Goal: Task Accomplishment & Management: Complete application form

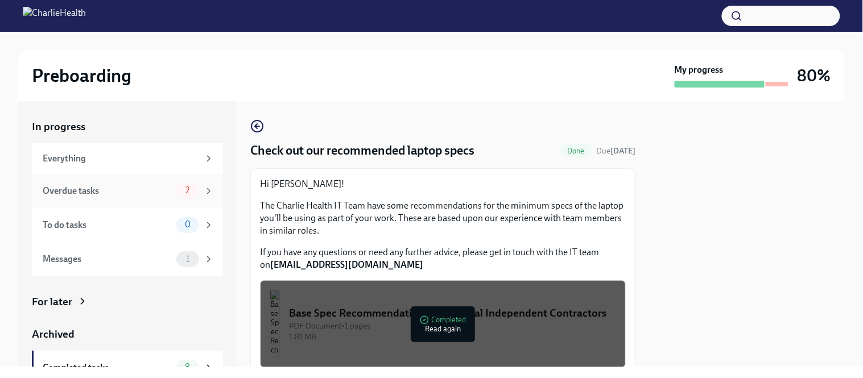
click at [149, 189] on div "Overdue tasks" at bounding box center [107, 191] width 129 height 13
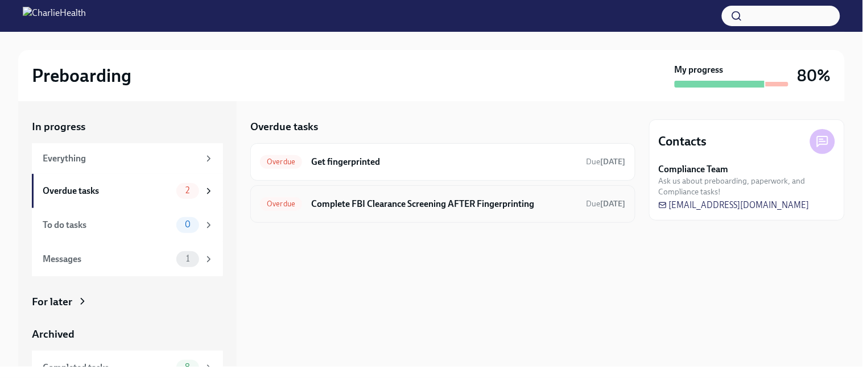
click at [426, 204] on h6 "Complete FBI Clearance Screening AFTER Fingerprinting" at bounding box center [444, 204] width 266 height 13
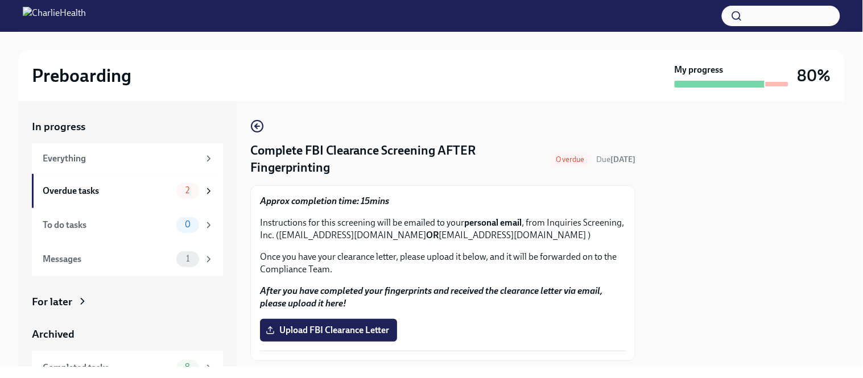
scroll to position [30, 0]
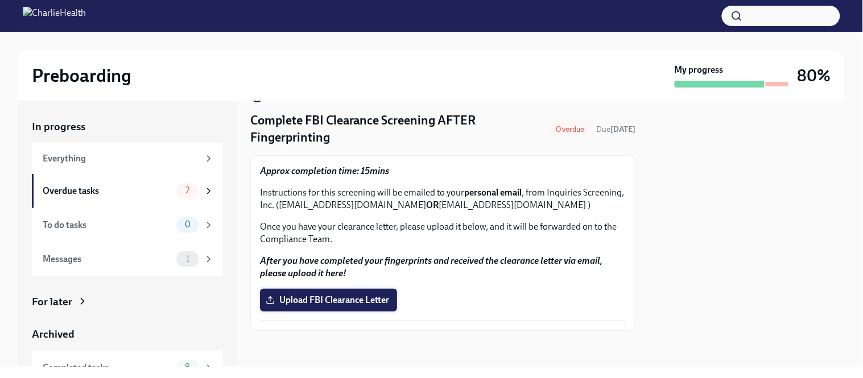
click at [336, 308] on label "Upload FBI Clearance Letter" at bounding box center [328, 300] width 137 height 23
click at [0, 0] on input "Upload FBI Clearance Letter" at bounding box center [0, 0] width 0 height 0
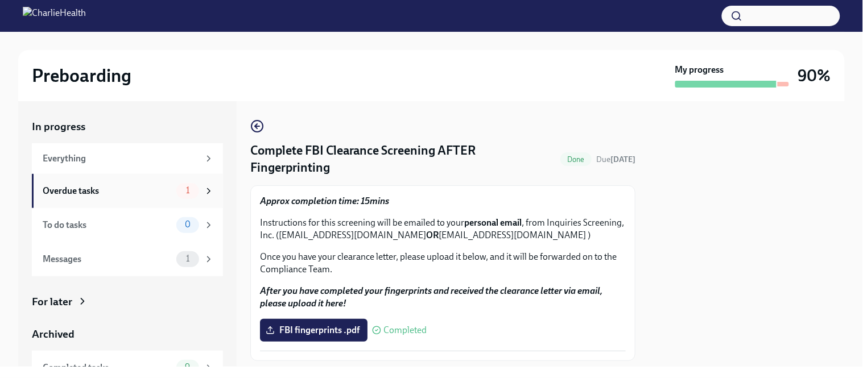
click at [105, 192] on div "Overdue tasks" at bounding box center [107, 191] width 129 height 13
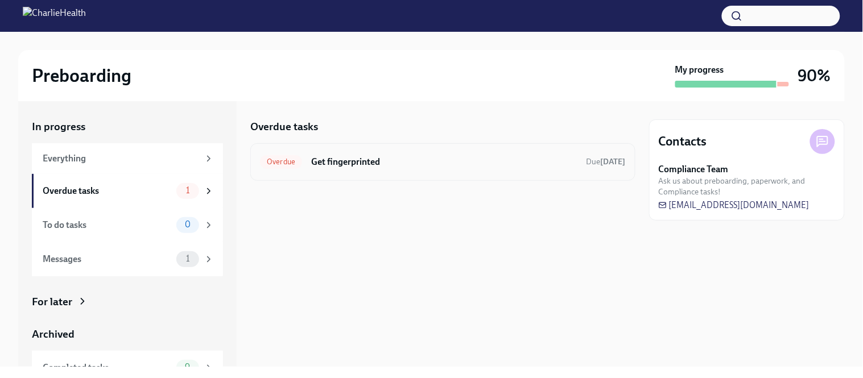
click at [391, 150] on div "Overdue Get fingerprinted Due [DATE]" at bounding box center [442, 162] width 385 height 38
click at [393, 159] on h6 "Get fingerprinted" at bounding box center [444, 162] width 266 height 13
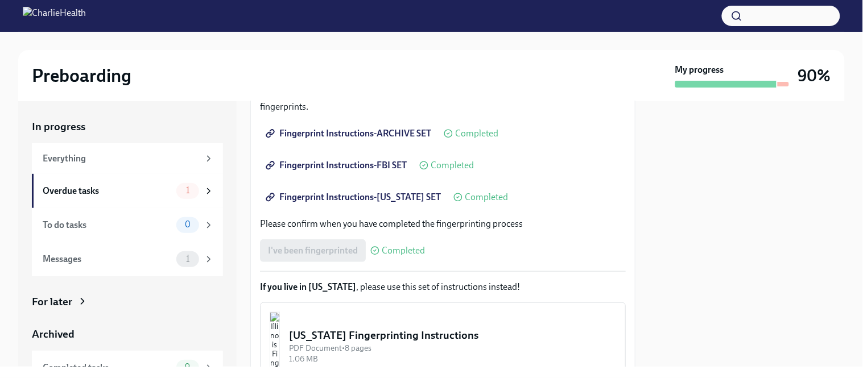
scroll to position [222, 0]
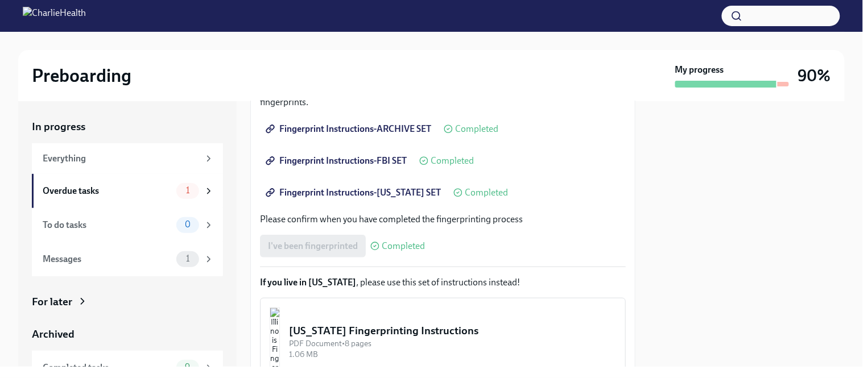
click at [383, 202] on link "Fingerprint Instructions-[US_STATE] SET" at bounding box center [354, 192] width 189 height 23
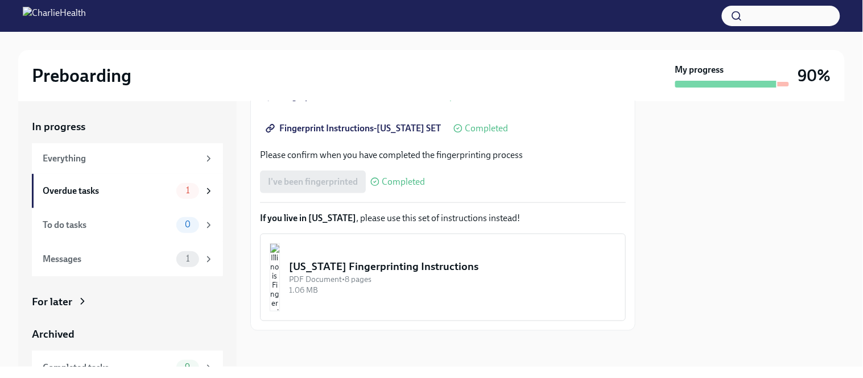
scroll to position [0, 0]
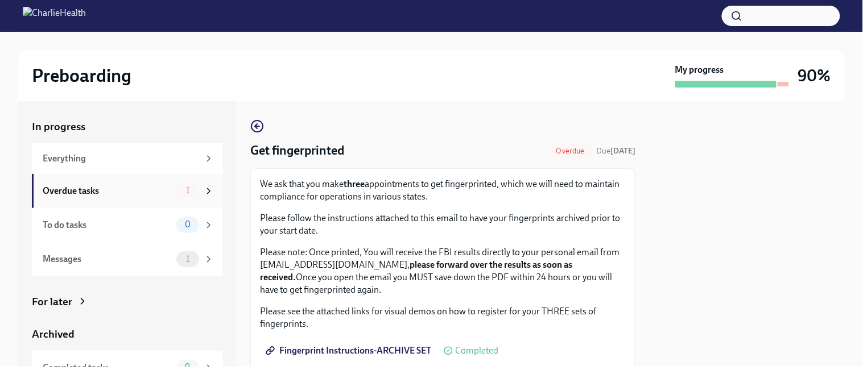
click at [151, 195] on div "Overdue tasks" at bounding box center [107, 191] width 129 height 13
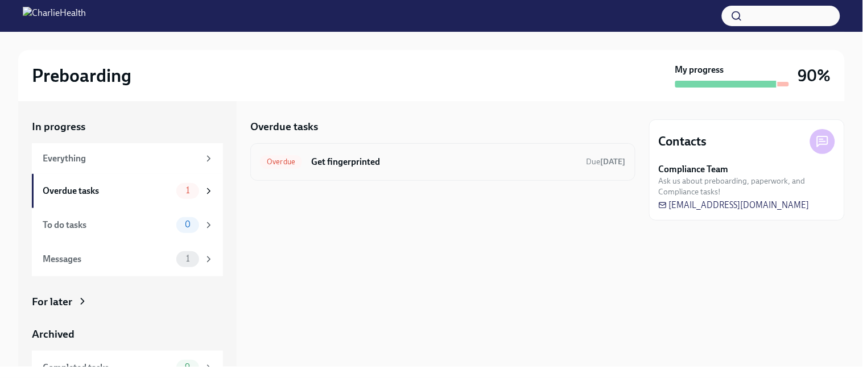
click at [386, 165] on h6 "Get fingerprinted" at bounding box center [444, 162] width 266 height 13
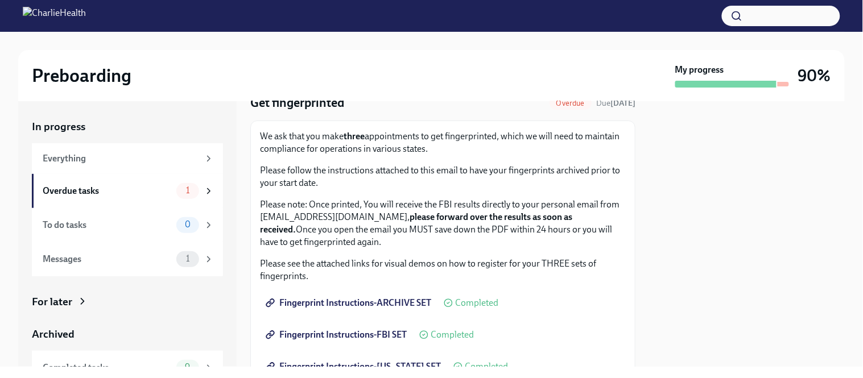
scroll to position [48, 0]
click at [124, 189] on div "Overdue tasks" at bounding box center [107, 191] width 129 height 13
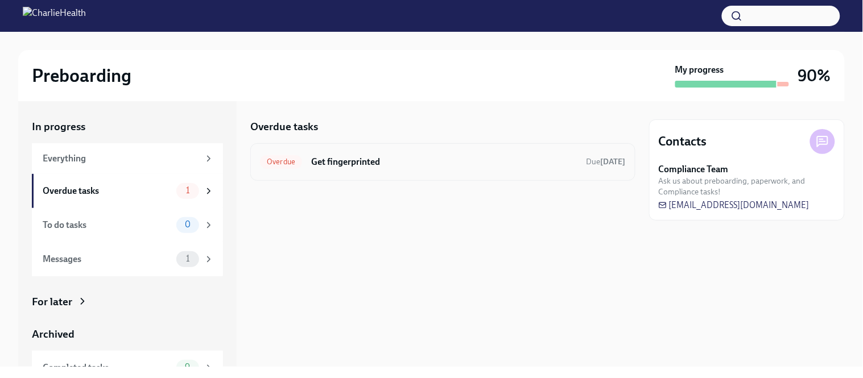
click at [415, 172] on div "Overdue Get fingerprinted Due [DATE]" at bounding box center [442, 162] width 385 height 38
click at [342, 160] on h6 "Get fingerprinted" at bounding box center [444, 162] width 266 height 13
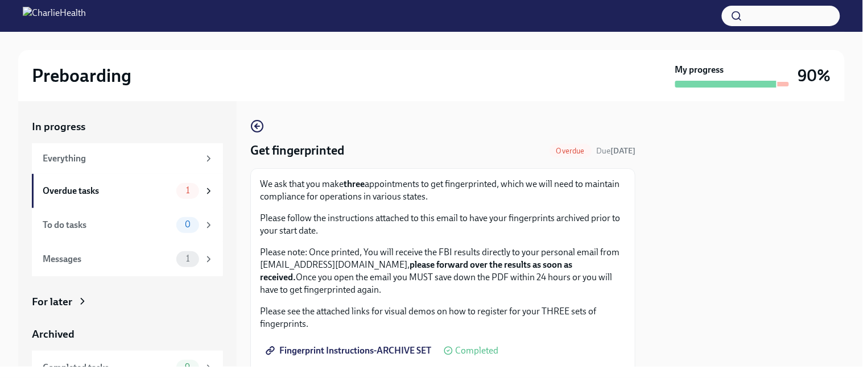
scroll to position [286, 0]
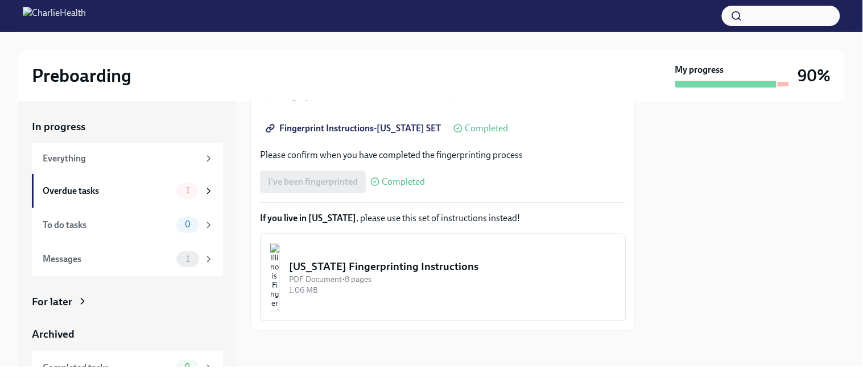
click at [422, 278] on div "PDF Document • 8 pages" at bounding box center [452, 279] width 327 height 11
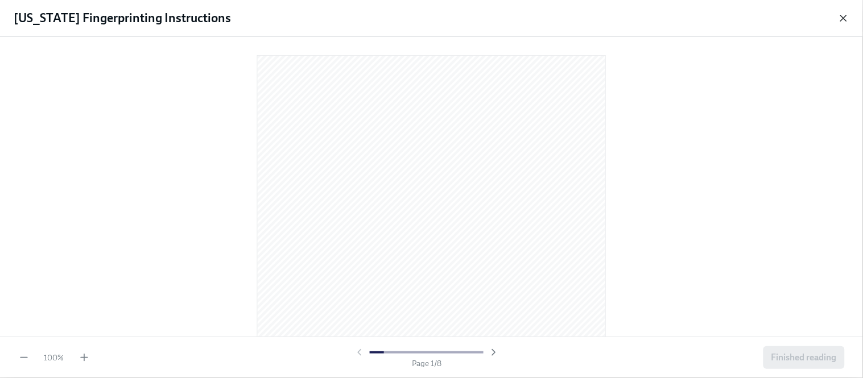
click at [843, 22] on icon "button" at bounding box center [843, 18] width 11 height 11
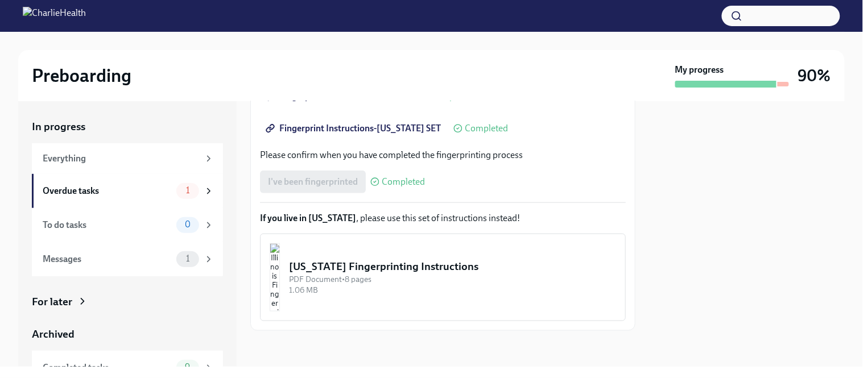
click at [436, 292] on div "1.06 MB" at bounding box center [452, 290] width 327 height 11
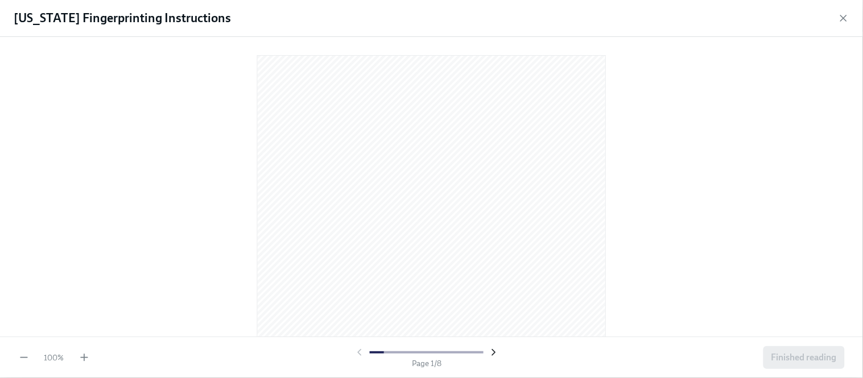
click at [495, 355] on icon "button" at bounding box center [493, 352] width 11 height 11
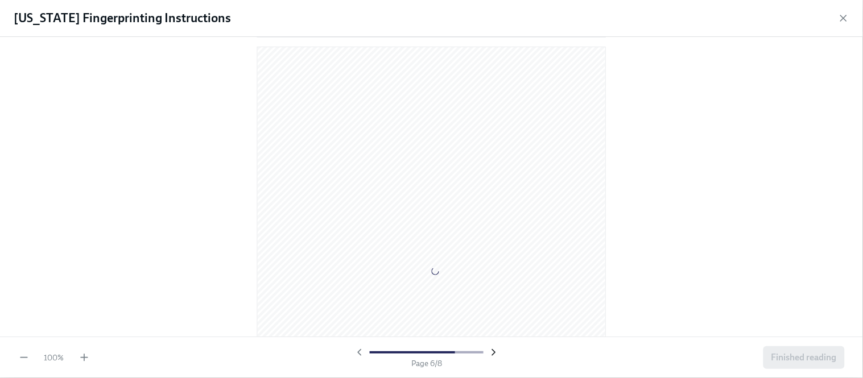
click at [495, 355] on icon "button" at bounding box center [493, 352] width 11 height 11
click at [495, 355] on div at bounding box center [427, 352] width 146 height 11
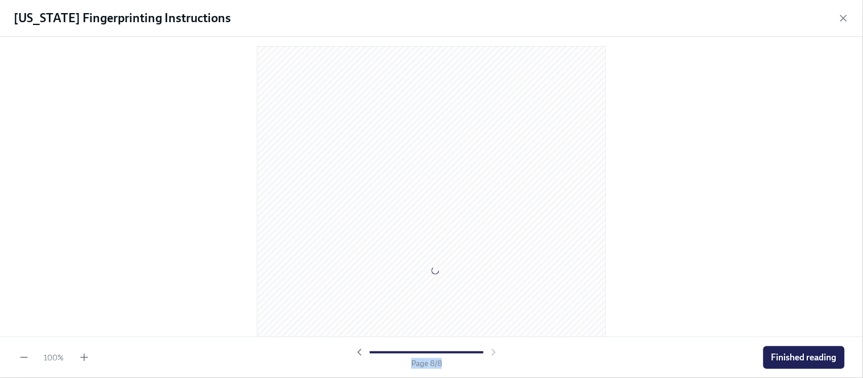
click at [495, 355] on div at bounding box center [427, 352] width 146 height 11
click at [807, 358] on span "Finished reading" at bounding box center [803, 357] width 65 height 11
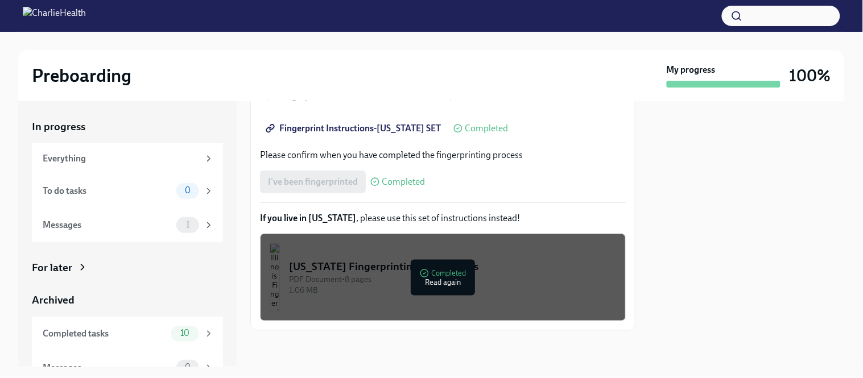
scroll to position [0, 0]
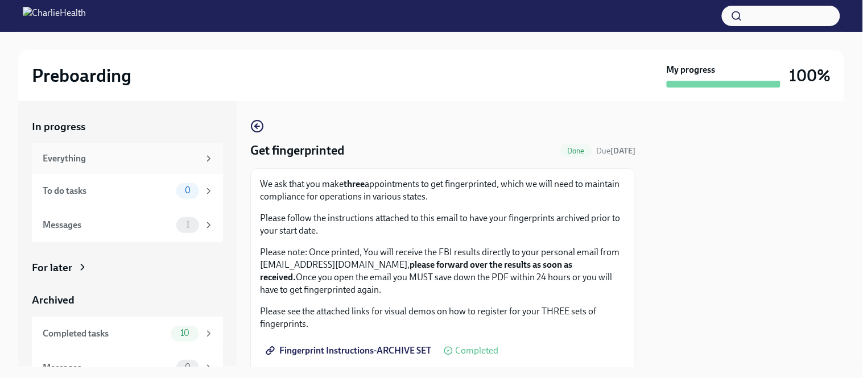
click at [159, 157] on div "Everything" at bounding box center [121, 158] width 156 height 13
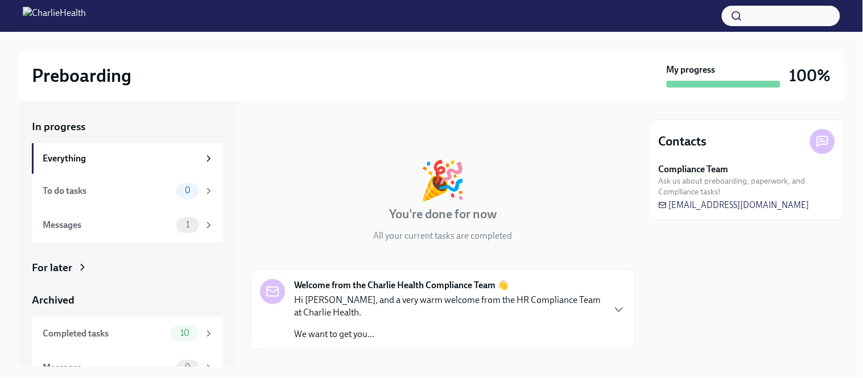
scroll to position [19, 0]
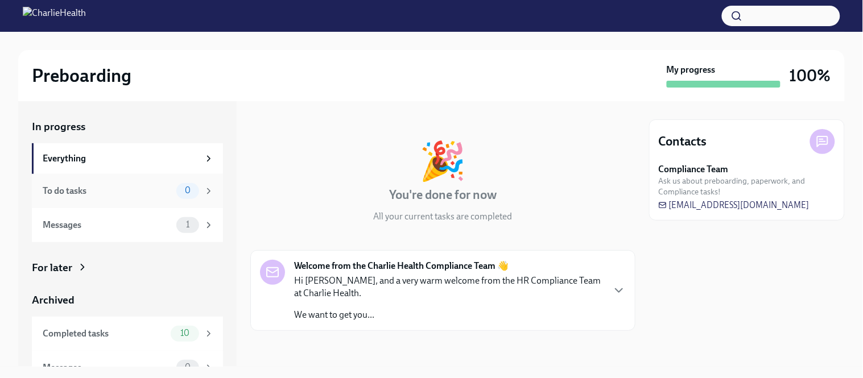
click at [138, 197] on div "To do tasks 0" at bounding box center [128, 191] width 171 height 16
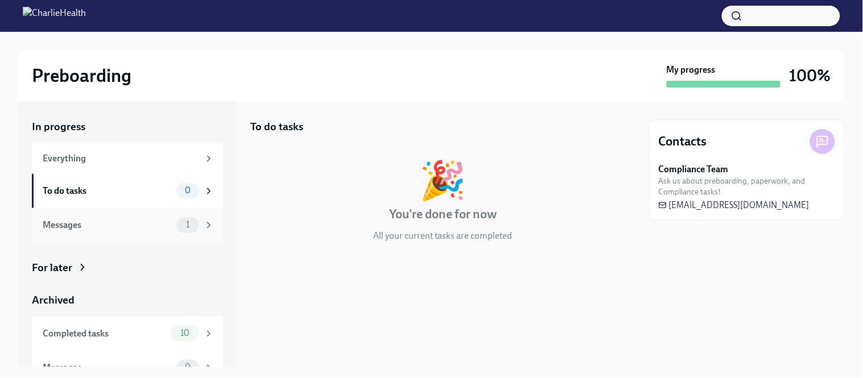
click at [136, 221] on div "Messages" at bounding box center [107, 225] width 129 height 13
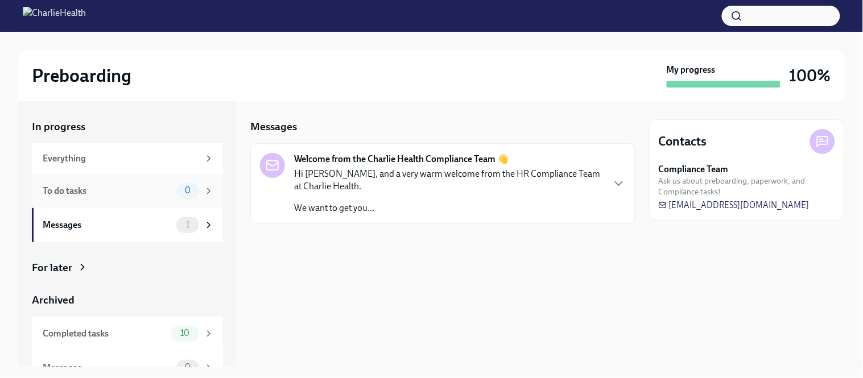
click at [134, 197] on div "To do tasks 0" at bounding box center [128, 191] width 171 height 16
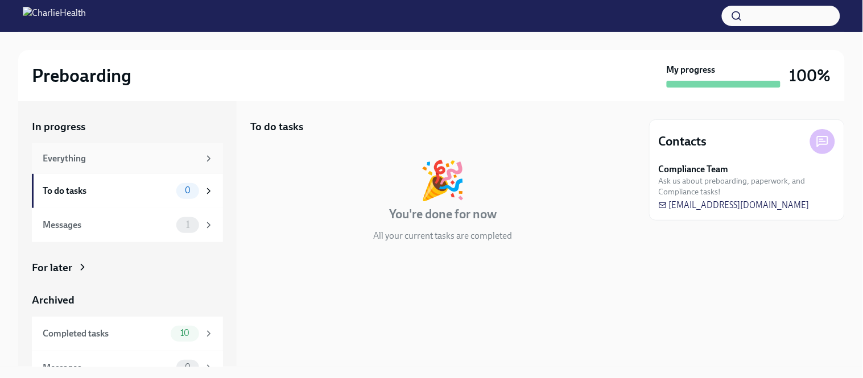
click at [136, 159] on div "Everything" at bounding box center [121, 158] width 156 height 13
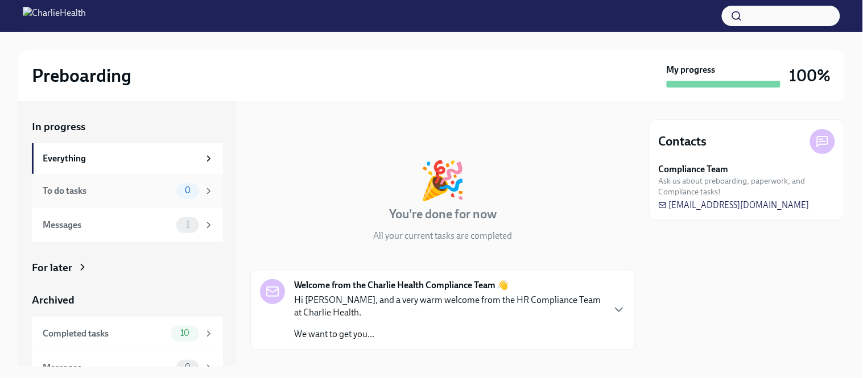
click at [135, 190] on div "To do tasks" at bounding box center [107, 191] width 129 height 13
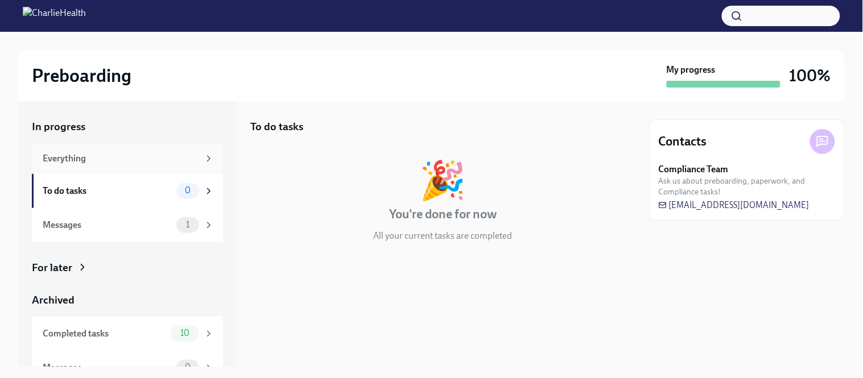
click at [145, 158] on div "Everything" at bounding box center [121, 158] width 156 height 13
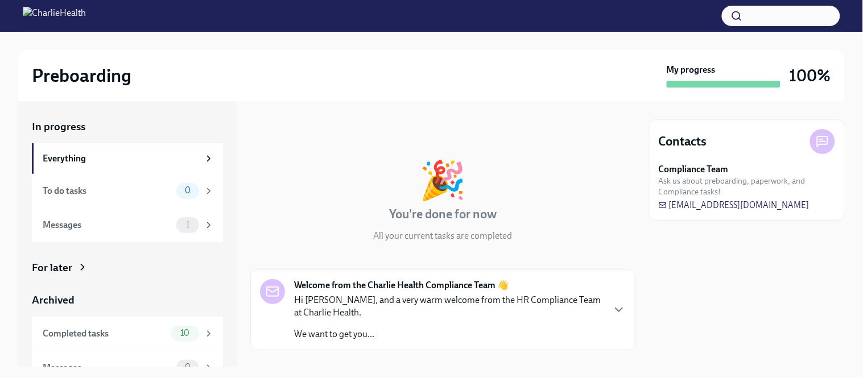
scroll to position [19, 0]
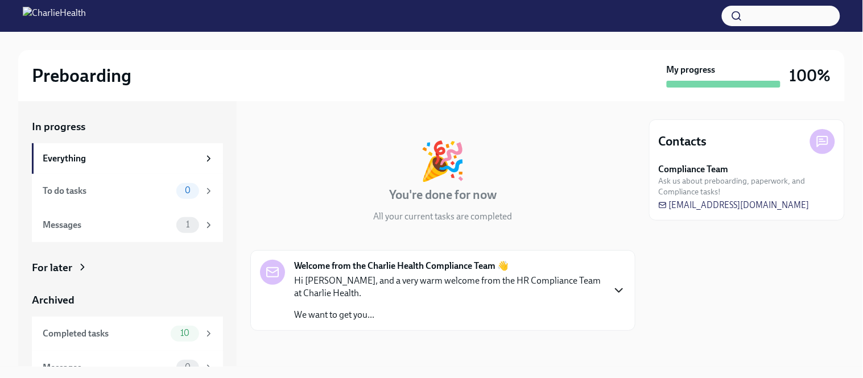
click at [619, 293] on icon "button" at bounding box center [619, 291] width 14 height 14
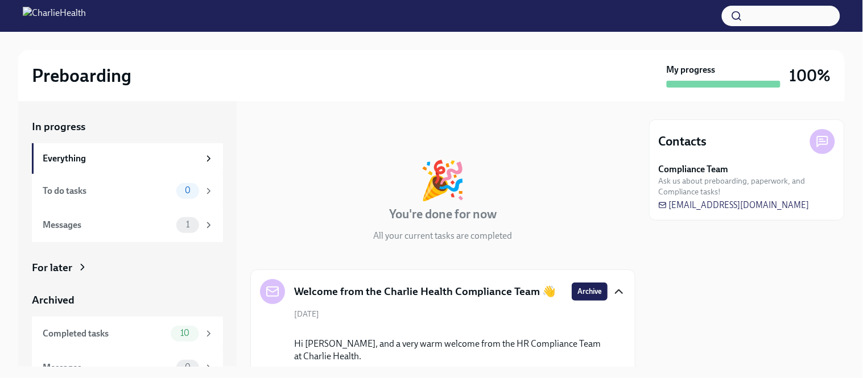
scroll to position [293, 0]
